Goal: Task Accomplishment & Management: Manage account settings

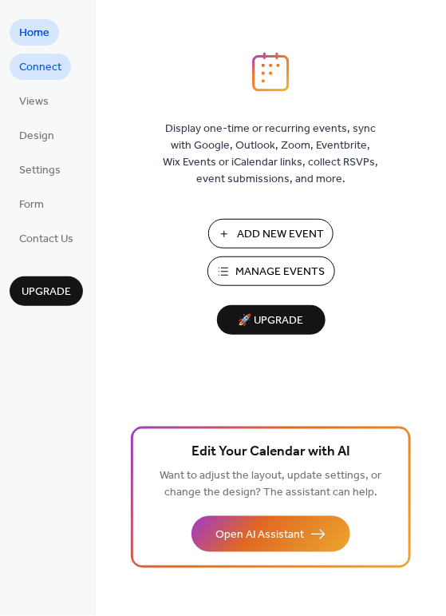
click at [53, 62] on span "Connect" at bounding box center [40, 68] width 42 height 17
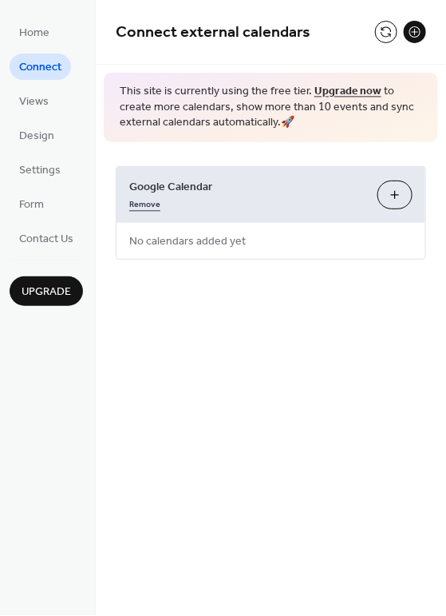
click at [150, 201] on link "Remove" at bounding box center [144, 203] width 31 height 17
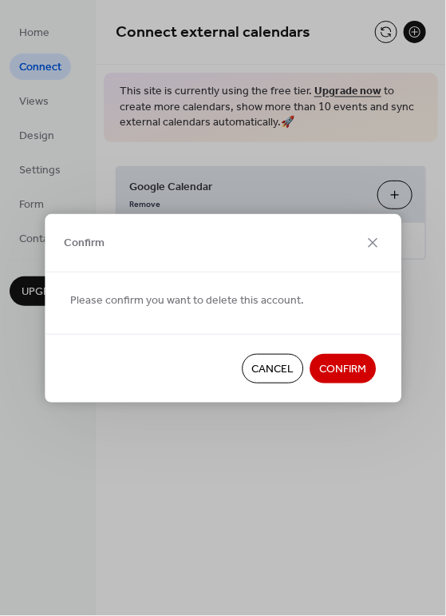
click at [331, 367] on span "Confirm" at bounding box center [342, 369] width 47 height 17
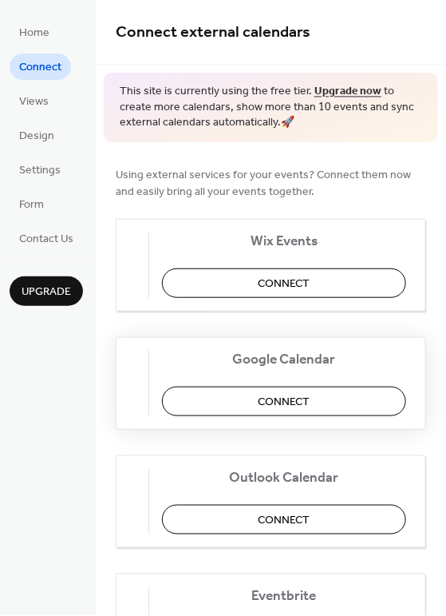
click at [292, 404] on span "Connect" at bounding box center [285, 402] width 52 height 17
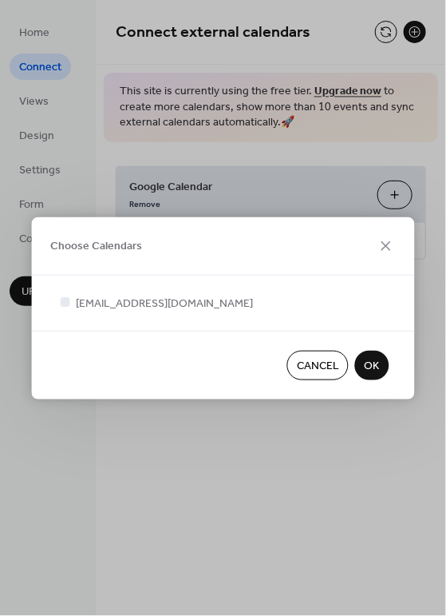
click at [373, 377] on button "OK" at bounding box center [372, 366] width 34 height 30
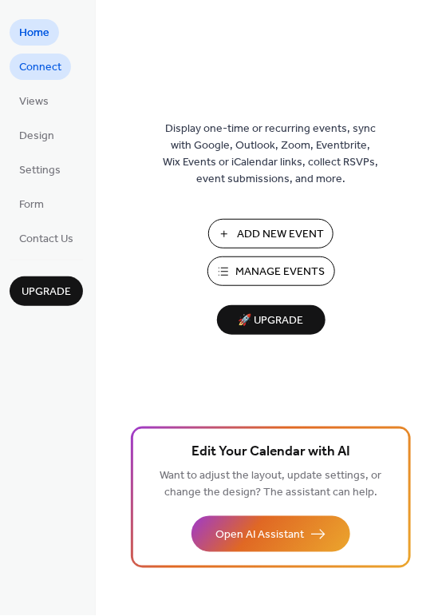
click at [48, 71] on span "Connect" at bounding box center [40, 68] width 42 height 17
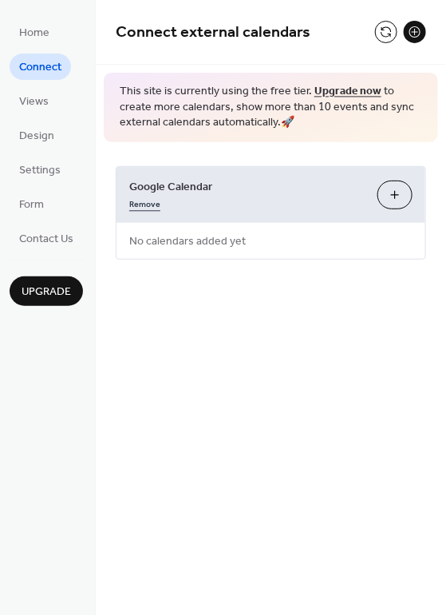
click at [136, 206] on link "Remove" at bounding box center [144, 203] width 31 height 17
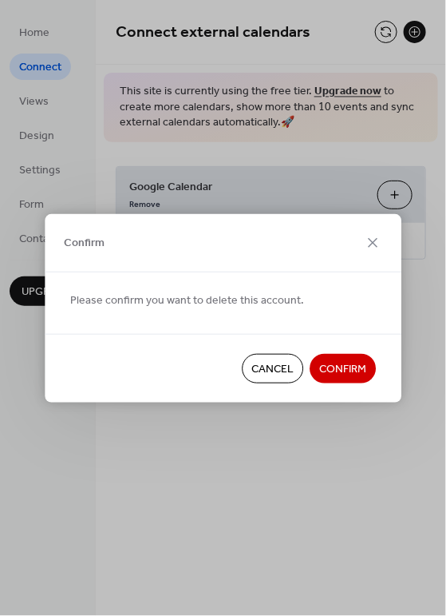
click at [348, 374] on span "Confirm" at bounding box center [342, 369] width 47 height 17
